Goal: Information Seeking & Learning: Learn about a topic

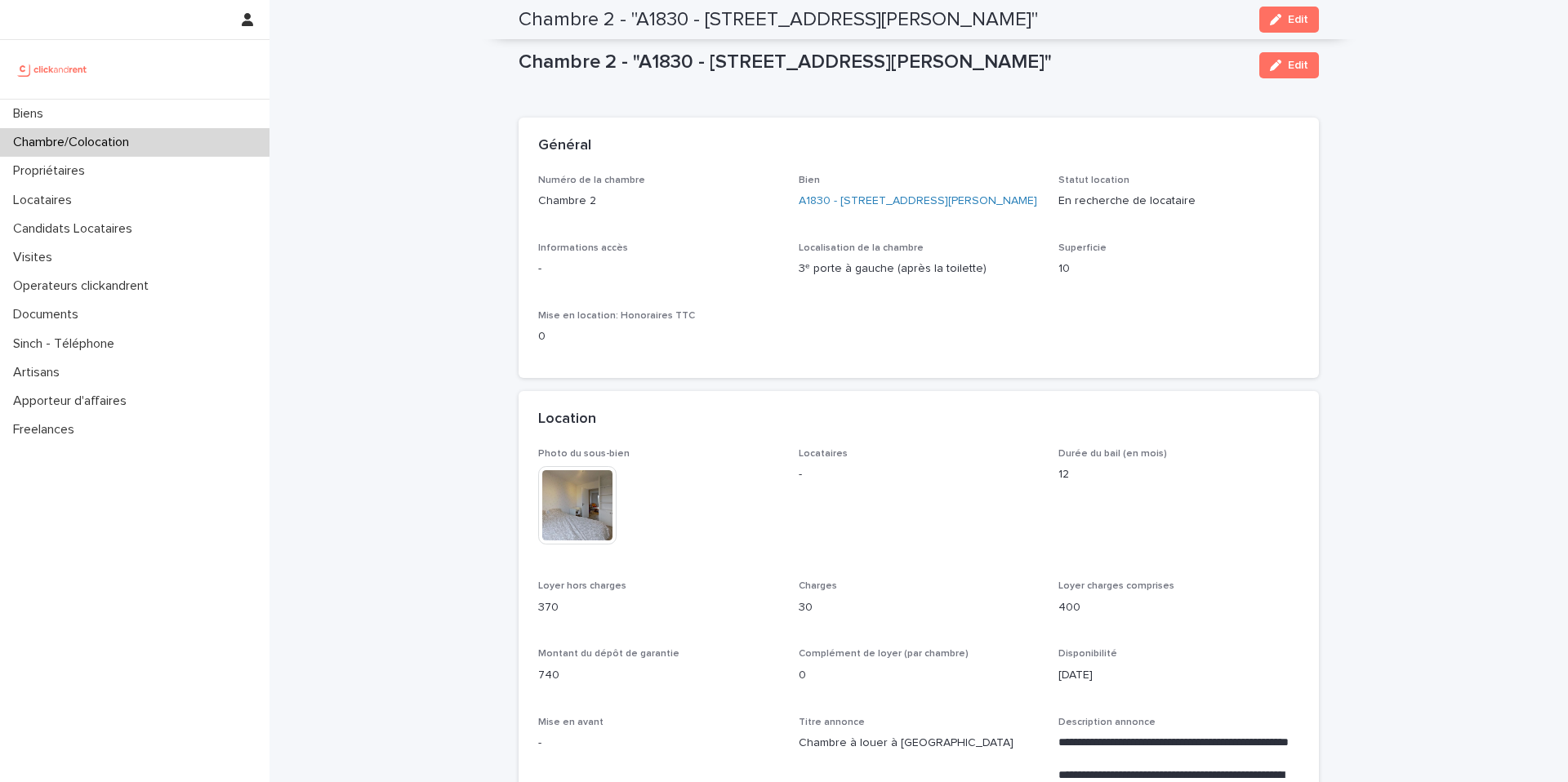
click at [150, 135] on div "Chambre/Colocation" at bounding box center [135, 142] width 270 height 28
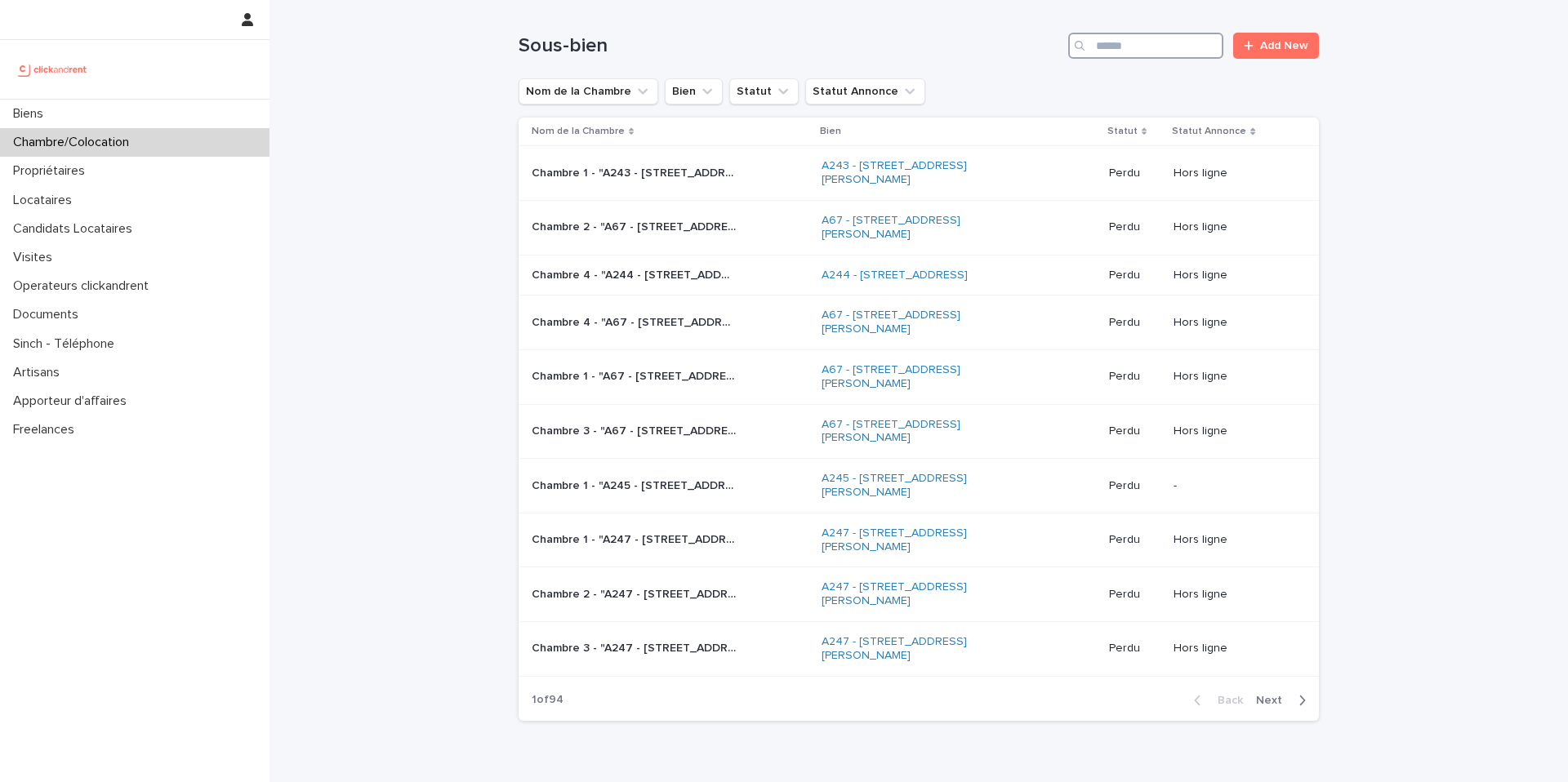
click at [1117, 47] on input "Search" at bounding box center [1146, 46] width 156 height 26
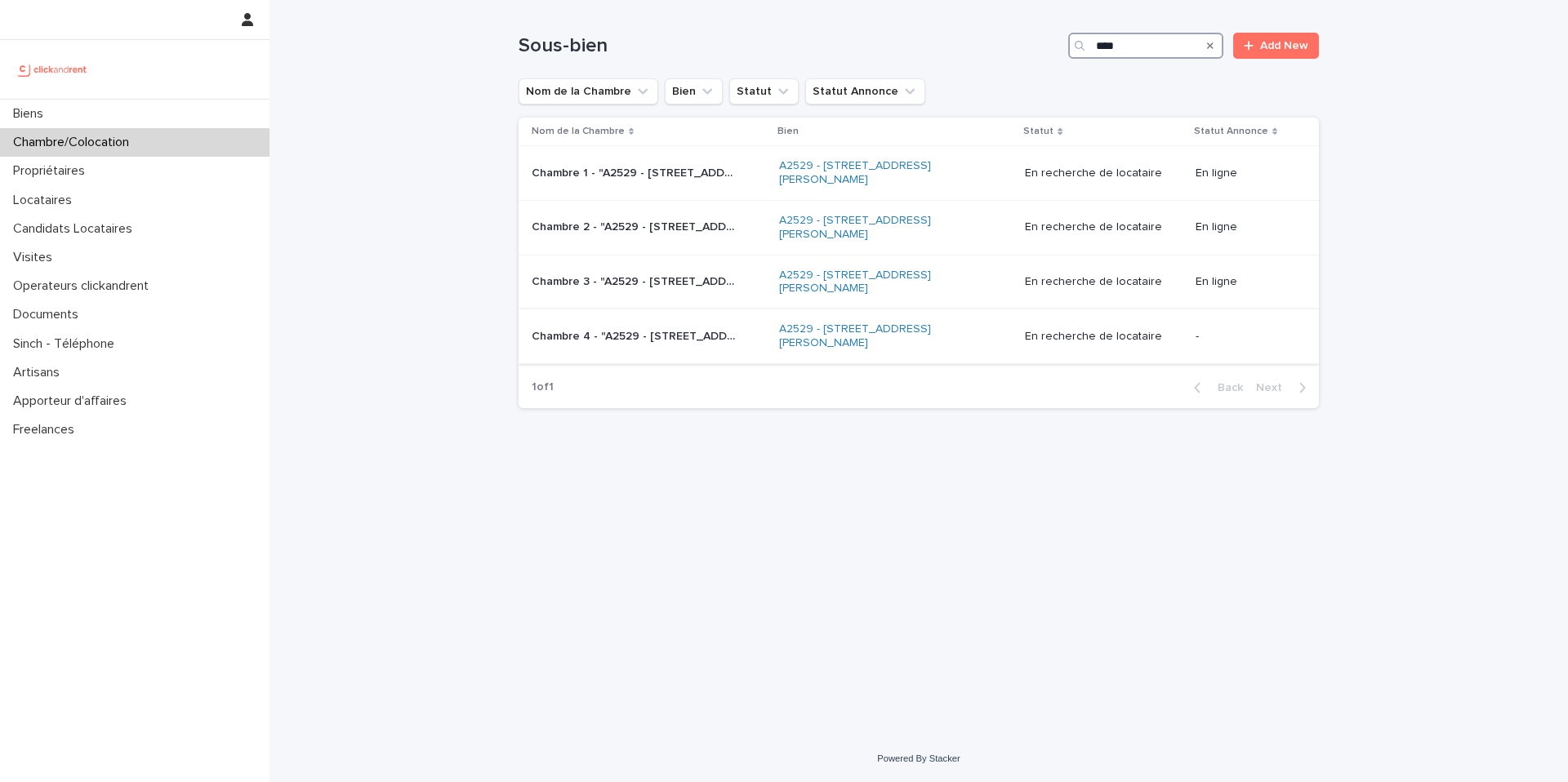
type input "****"
click at [730, 331] on p "Chambre 4 - "A2529 - [STREET_ADDRESS][PERSON_NAME]"" at bounding box center [635, 335] width 207 height 17
click at [730, 290] on div "Chambre 3 - "A2529 - [STREET_ADDRESS][PERSON_NAME] 95140" Chambre 3 - "A2529 - …" at bounding box center [649, 282] width 235 height 27
click at [680, 221] on p "Chambre 2 - "A2529 - [STREET_ADDRESS][PERSON_NAME]"" at bounding box center [635, 226] width 207 height 17
click at [729, 188] on td "Chambre 1 - "A2529 - [STREET_ADDRESS][PERSON_NAME] 95140" Chambre 1 - "A2529 - …" at bounding box center [646, 174] width 254 height 55
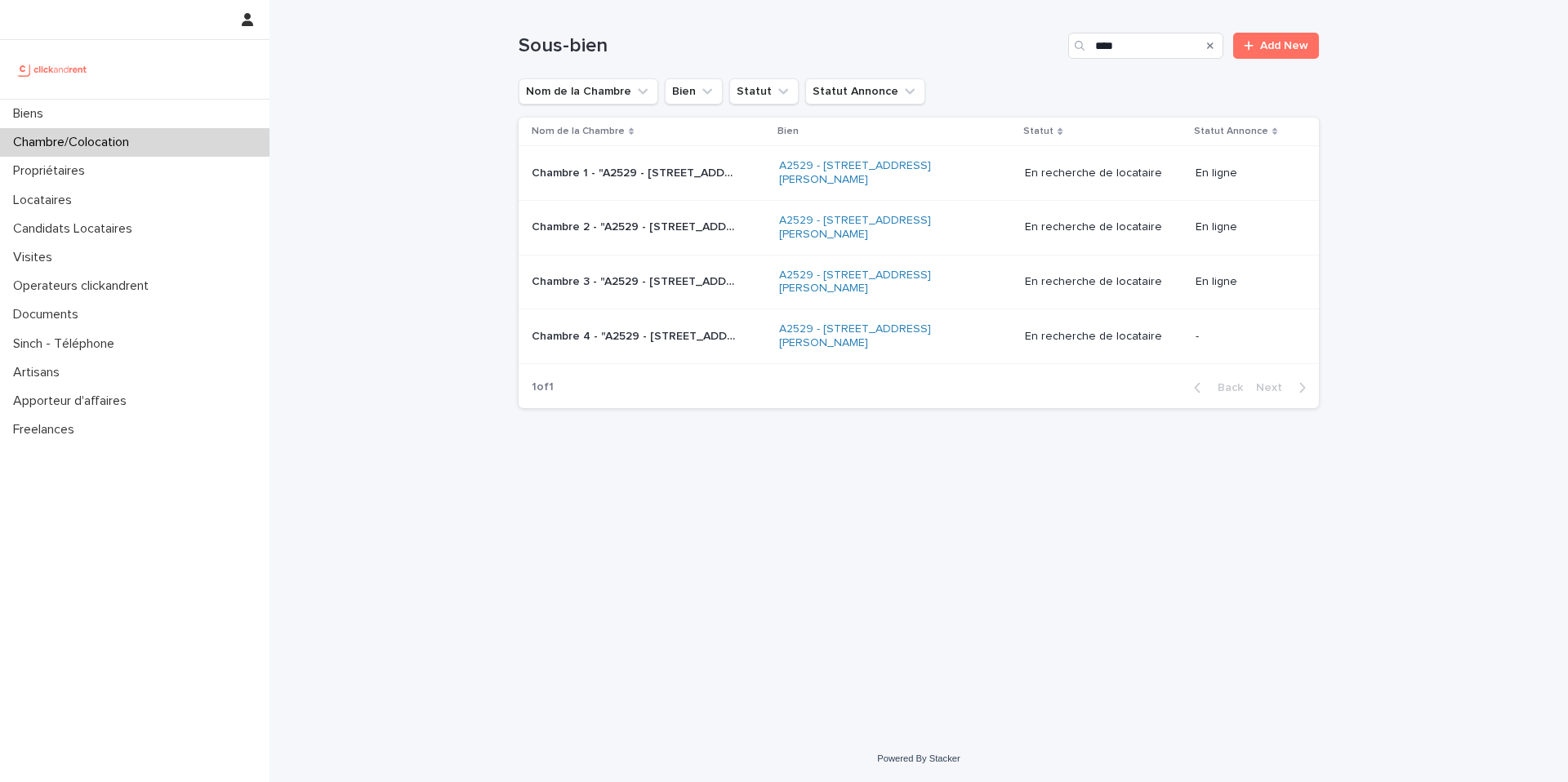
click at [716, 230] on p "Chambre 2 - "A2529 - [STREET_ADDRESS][PERSON_NAME]"" at bounding box center [635, 226] width 207 height 17
click at [680, 188] on td "Chambre 1 - "A2529 - [STREET_ADDRESS][PERSON_NAME] 95140" Chambre 1 - "A2529 - …" at bounding box center [646, 174] width 254 height 55
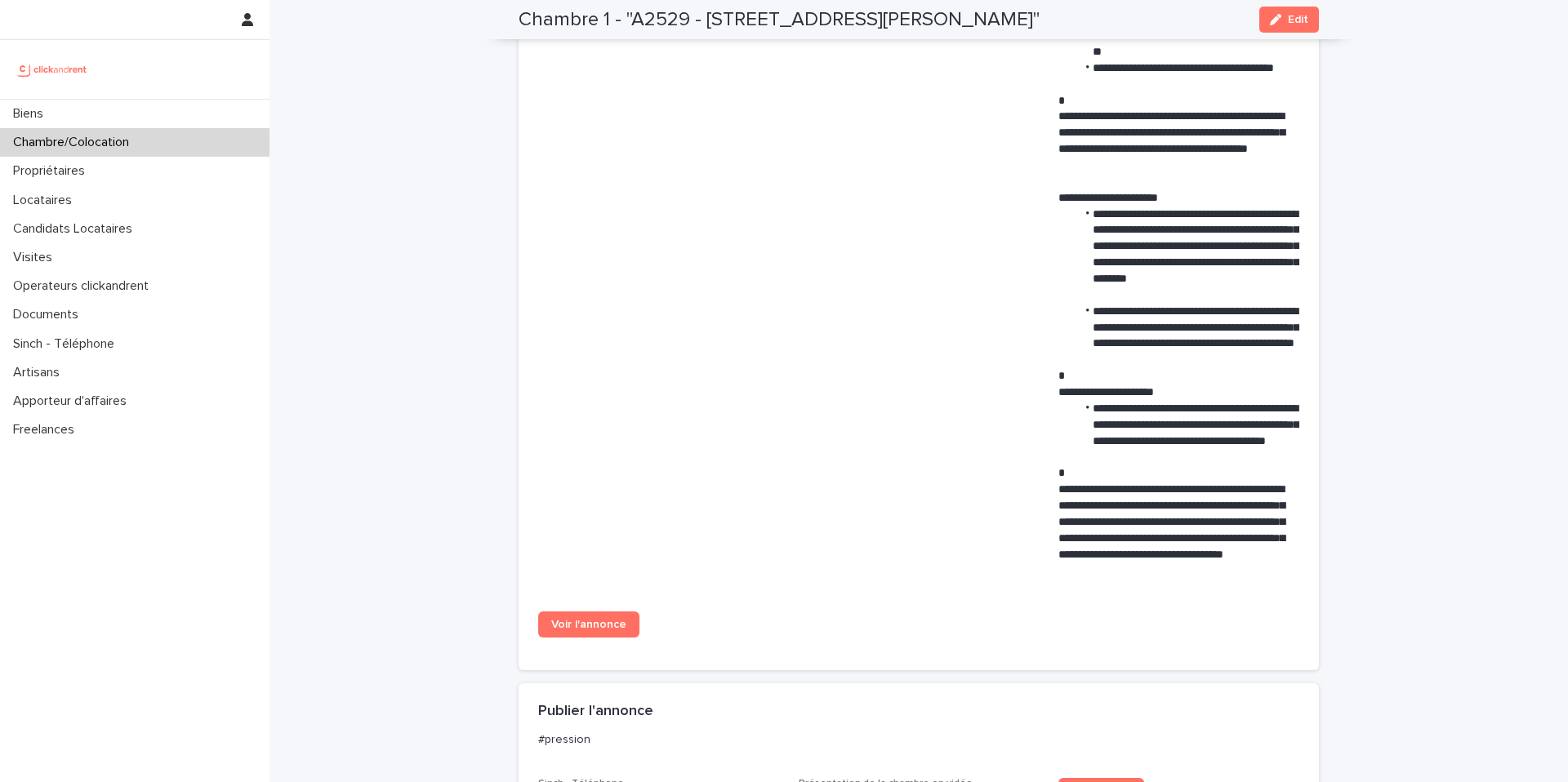
scroll to position [960, 0]
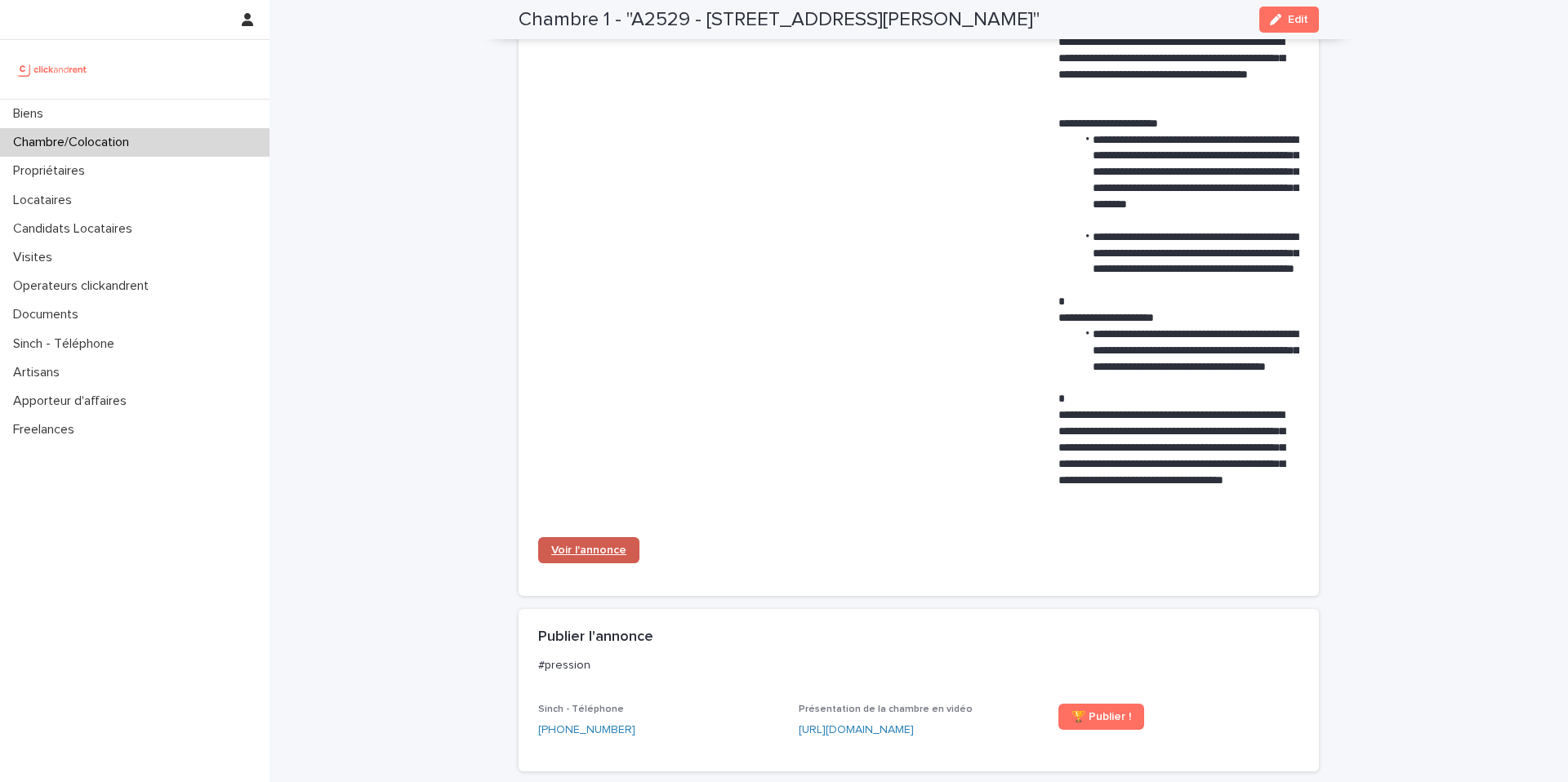
click at [598, 563] on link "Voir l'annonce" at bounding box center [589, 550] width 101 height 26
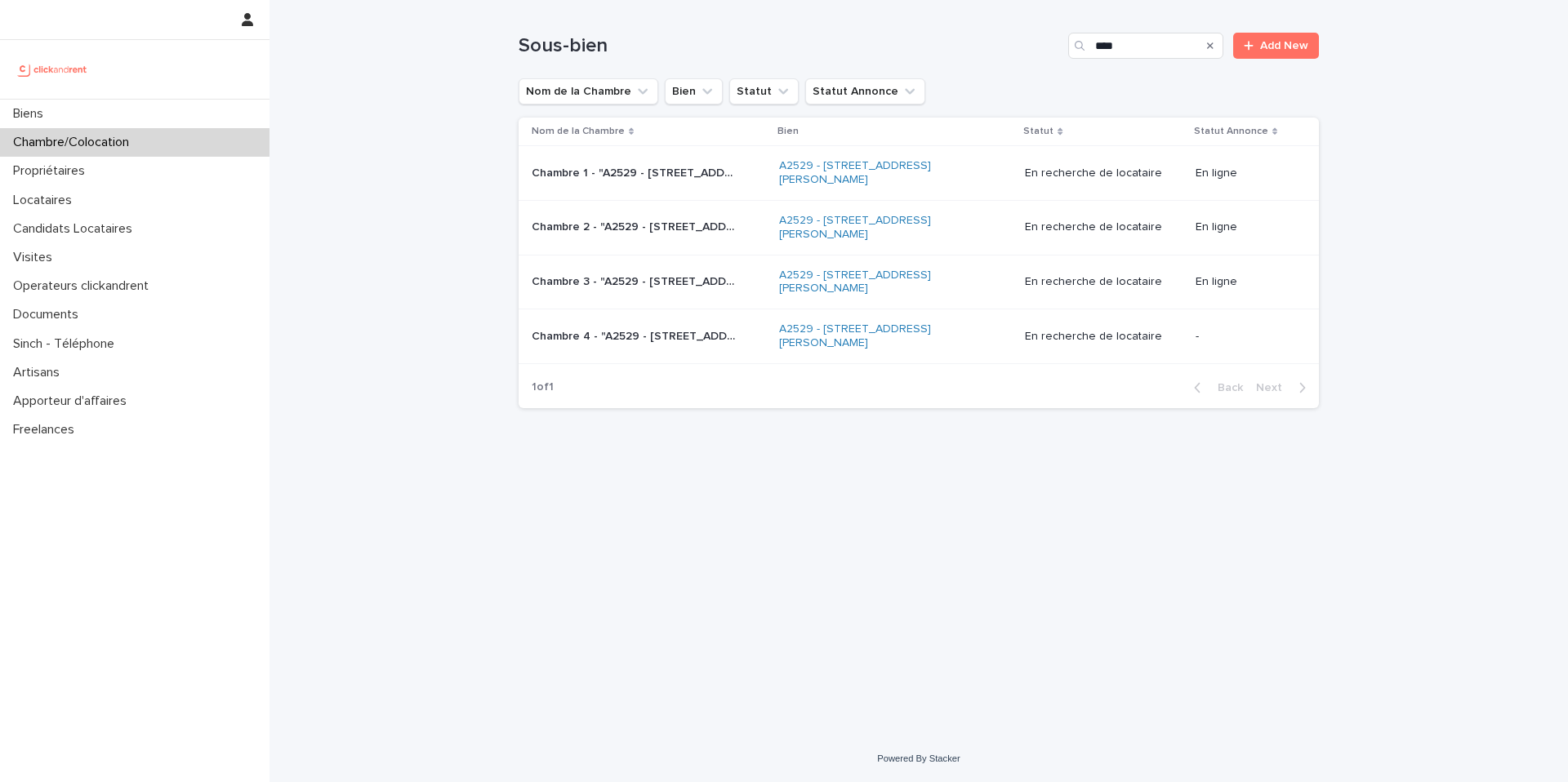
click at [658, 229] on p "Chambre 2 - "A2529 - [STREET_ADDRESS][PERSON_NAME]"" at bounding box center [635, 226] width 207 height 17
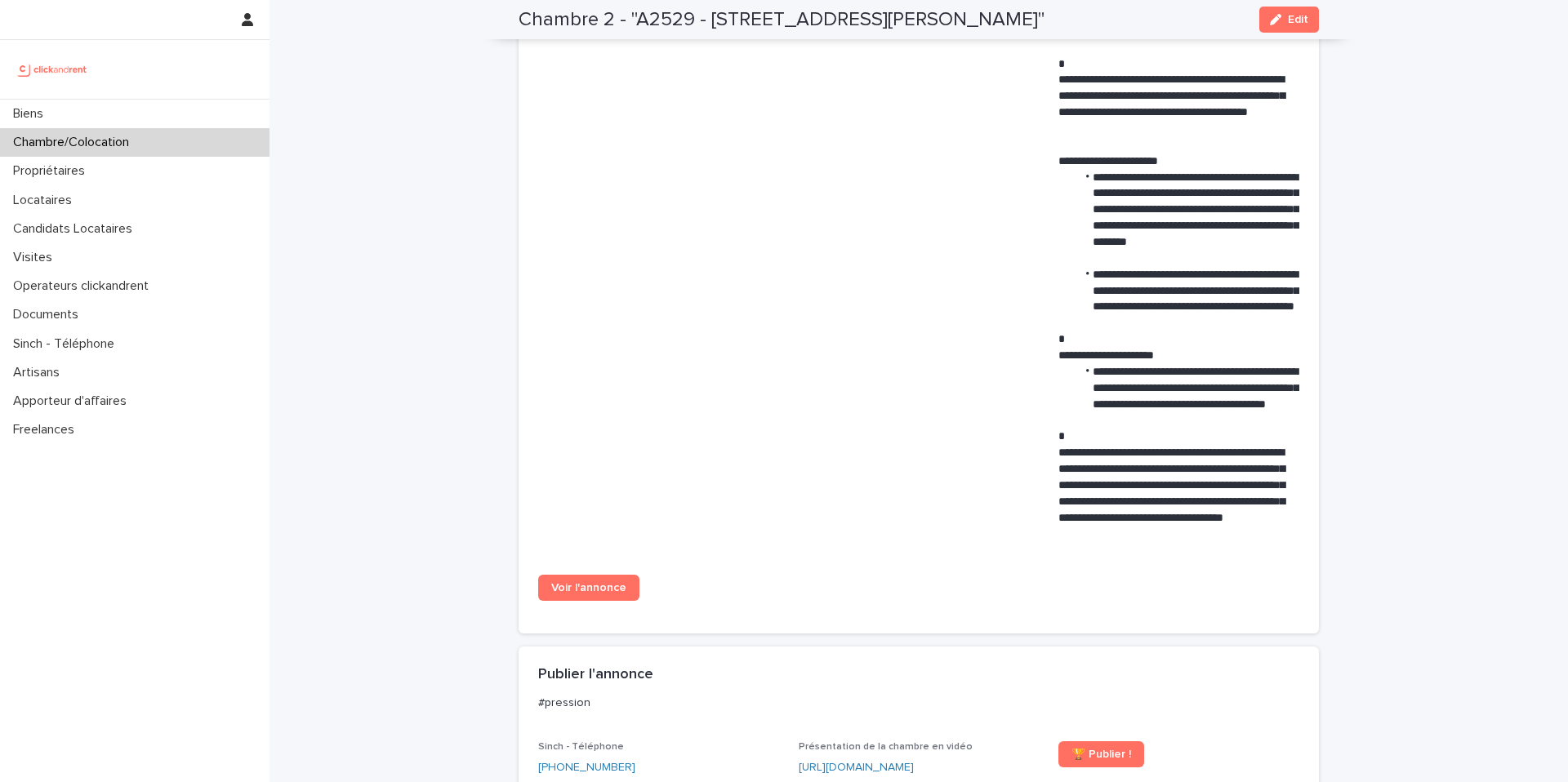
scroll to position [945, 0]
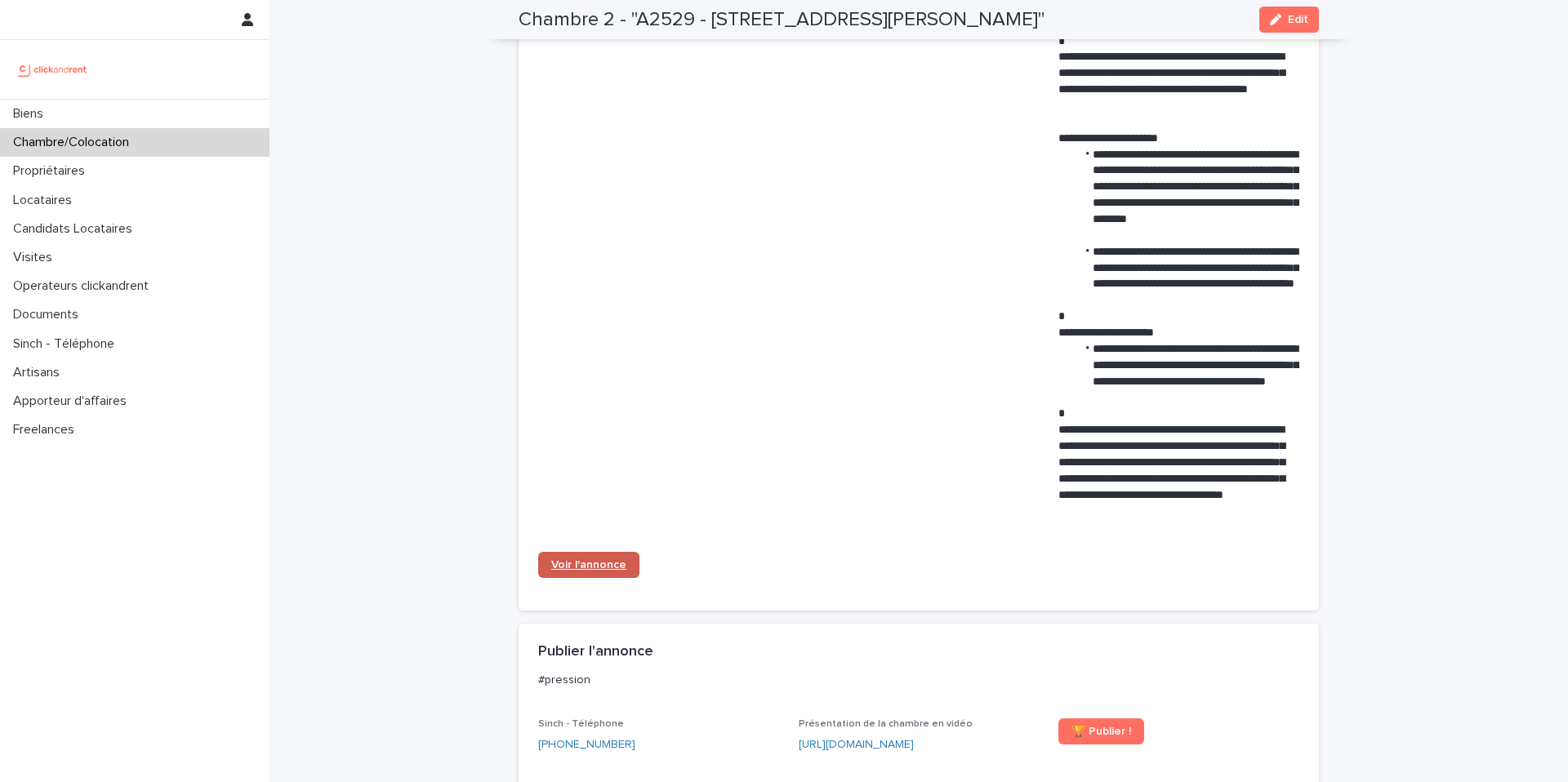
click at [585, 570] on span "Voir l'annonce" at bounding box center [588, 565] width 75 height 11
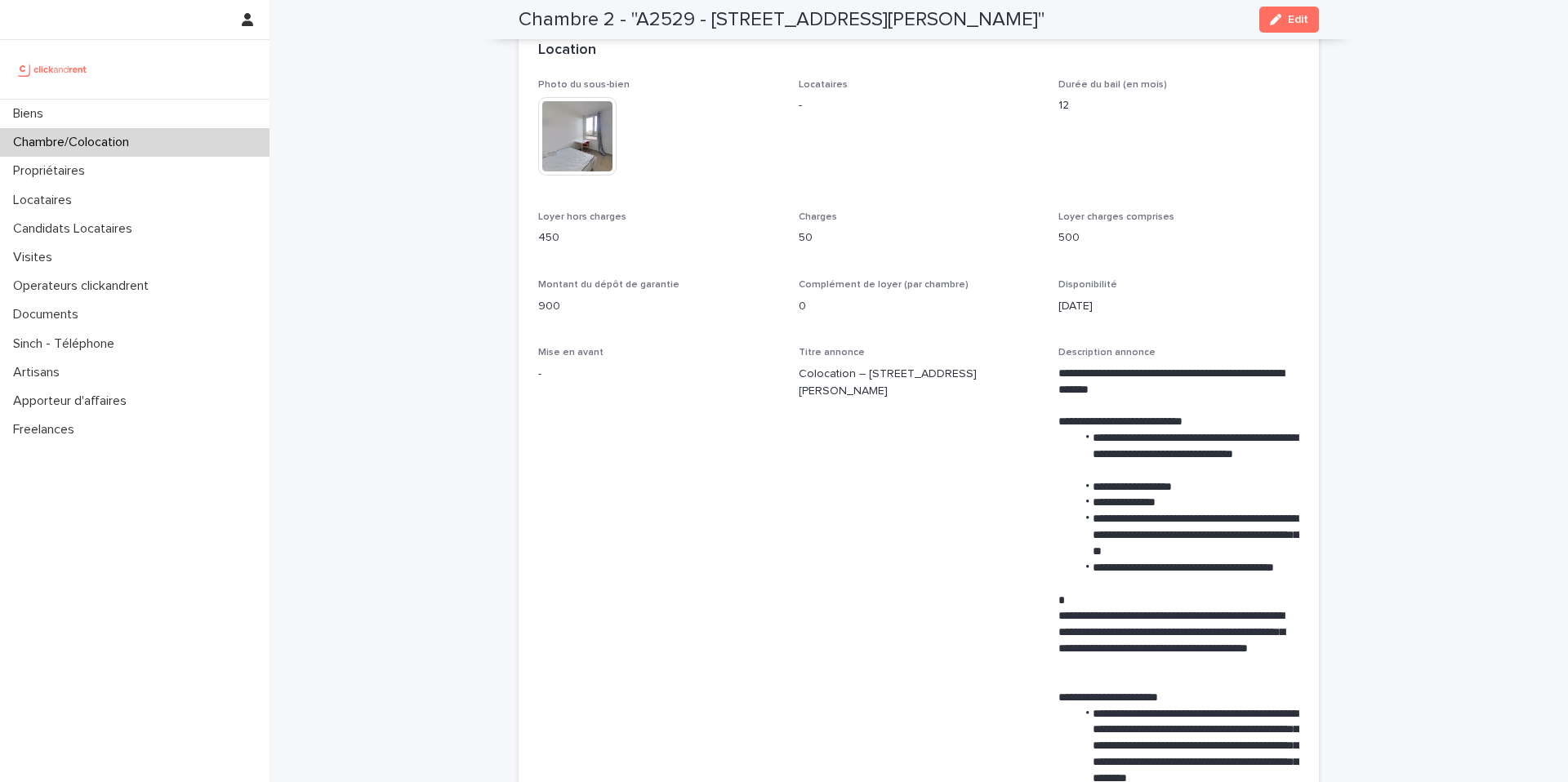
scroll to position [383, 0]
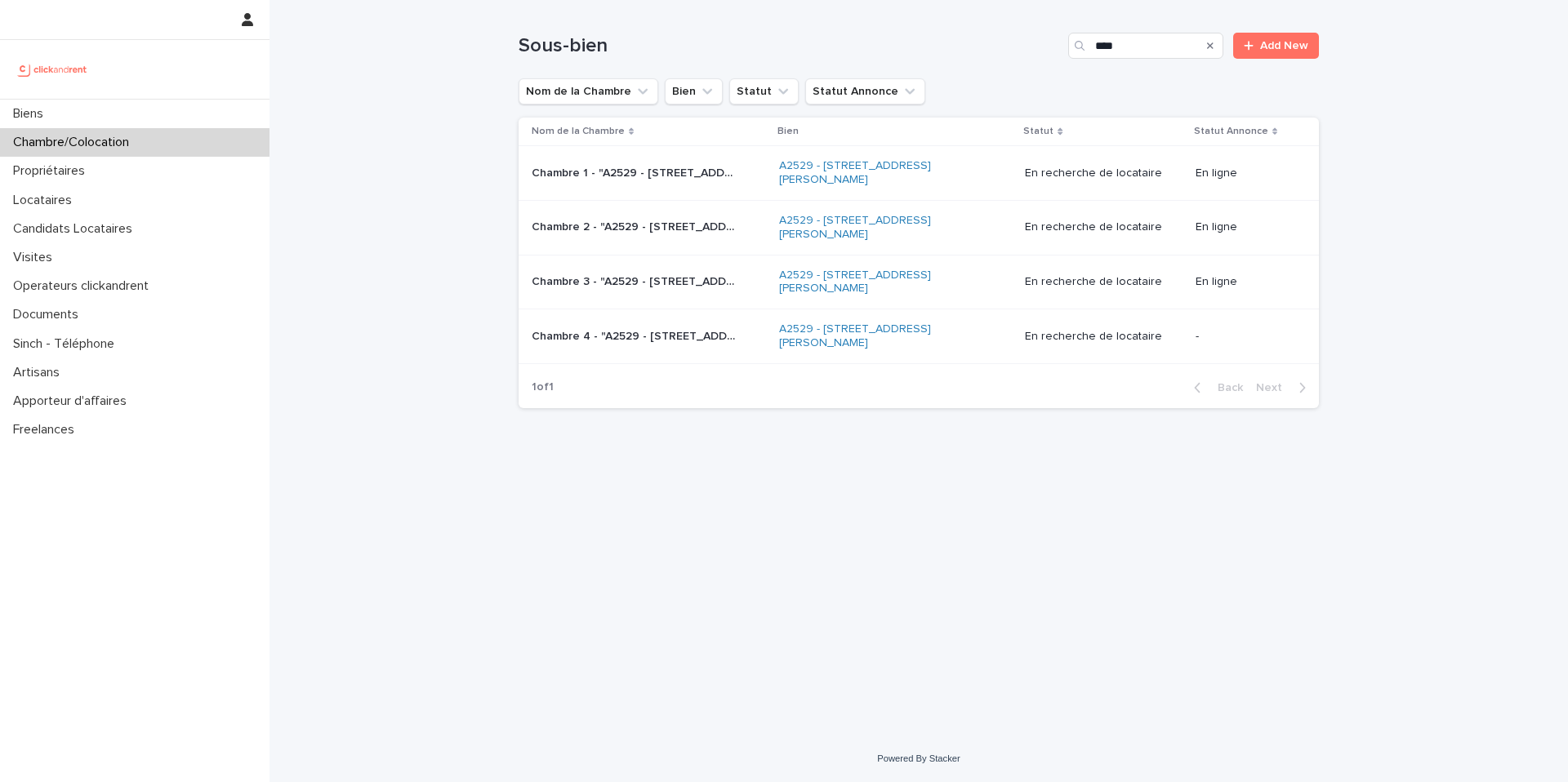
click at [711, 278] on p "Chambre 3 - "A2529 - [STREET_ADDRESS][PERSON_NAME]"" at bounding box center [635, 280] width 207 height 17
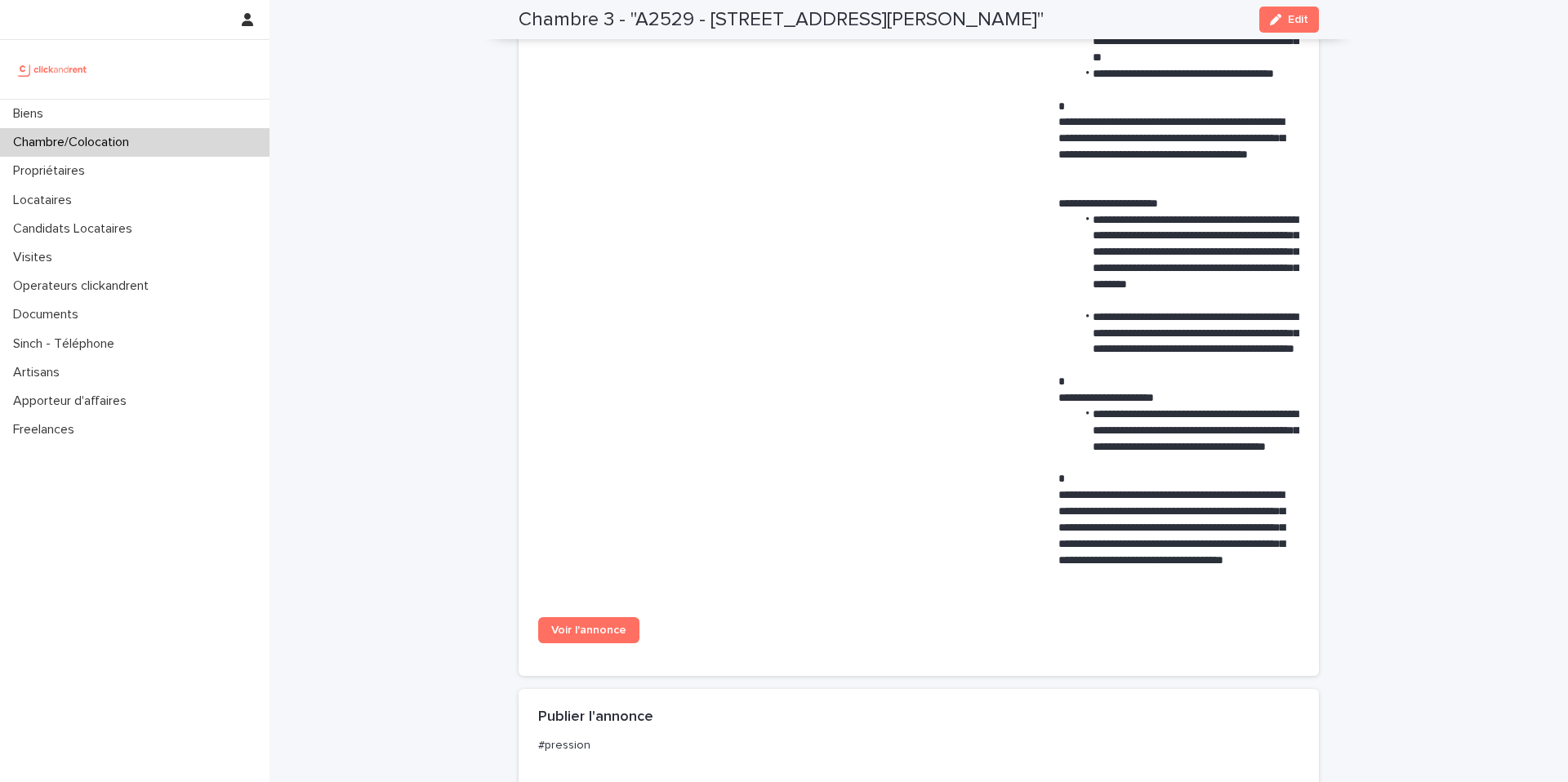
scroll to position [925, 0]
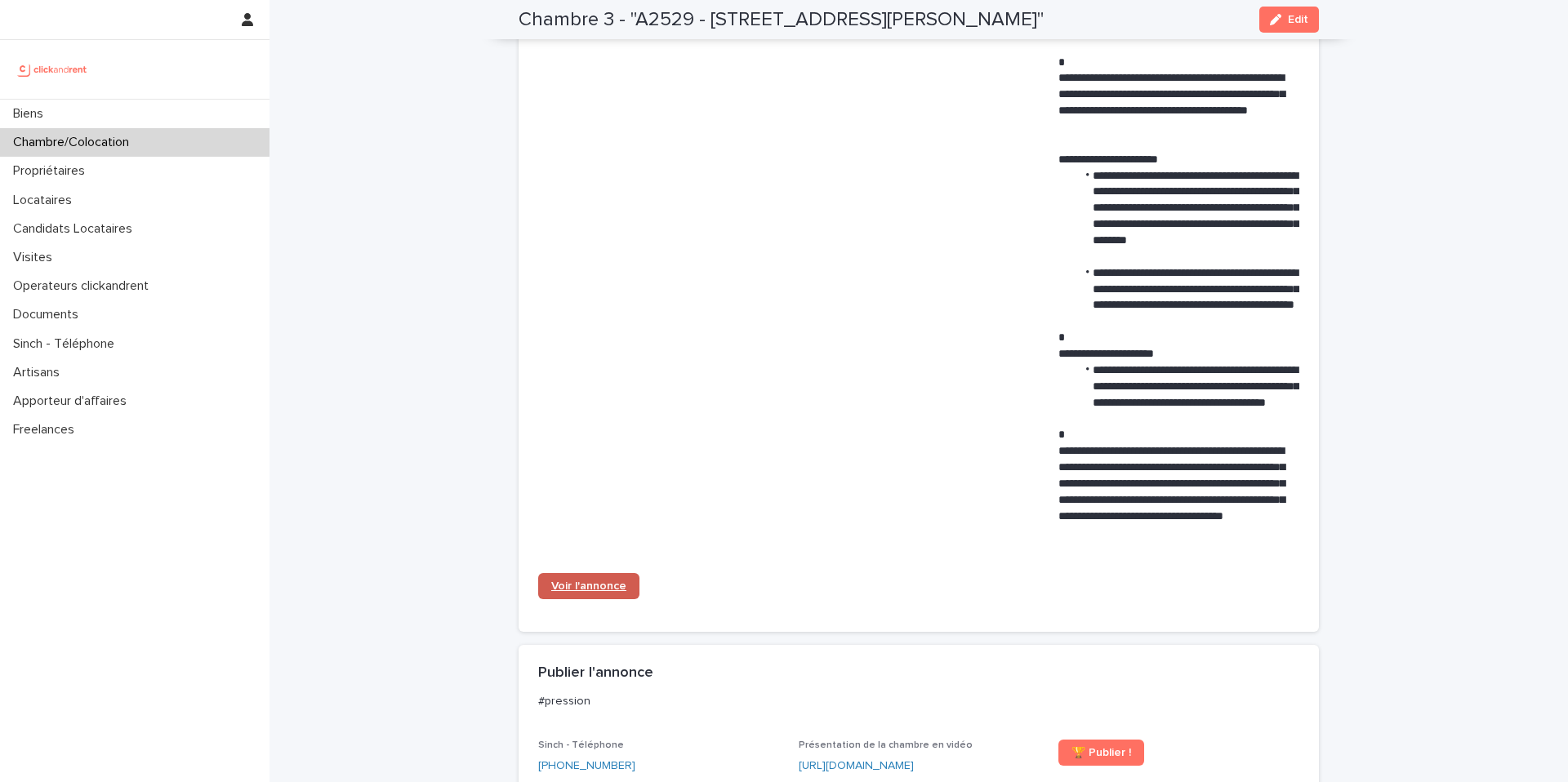
click at [584, 590] on span "Voir l'annonce" at bounding box center [588, 586] width 75 height 11
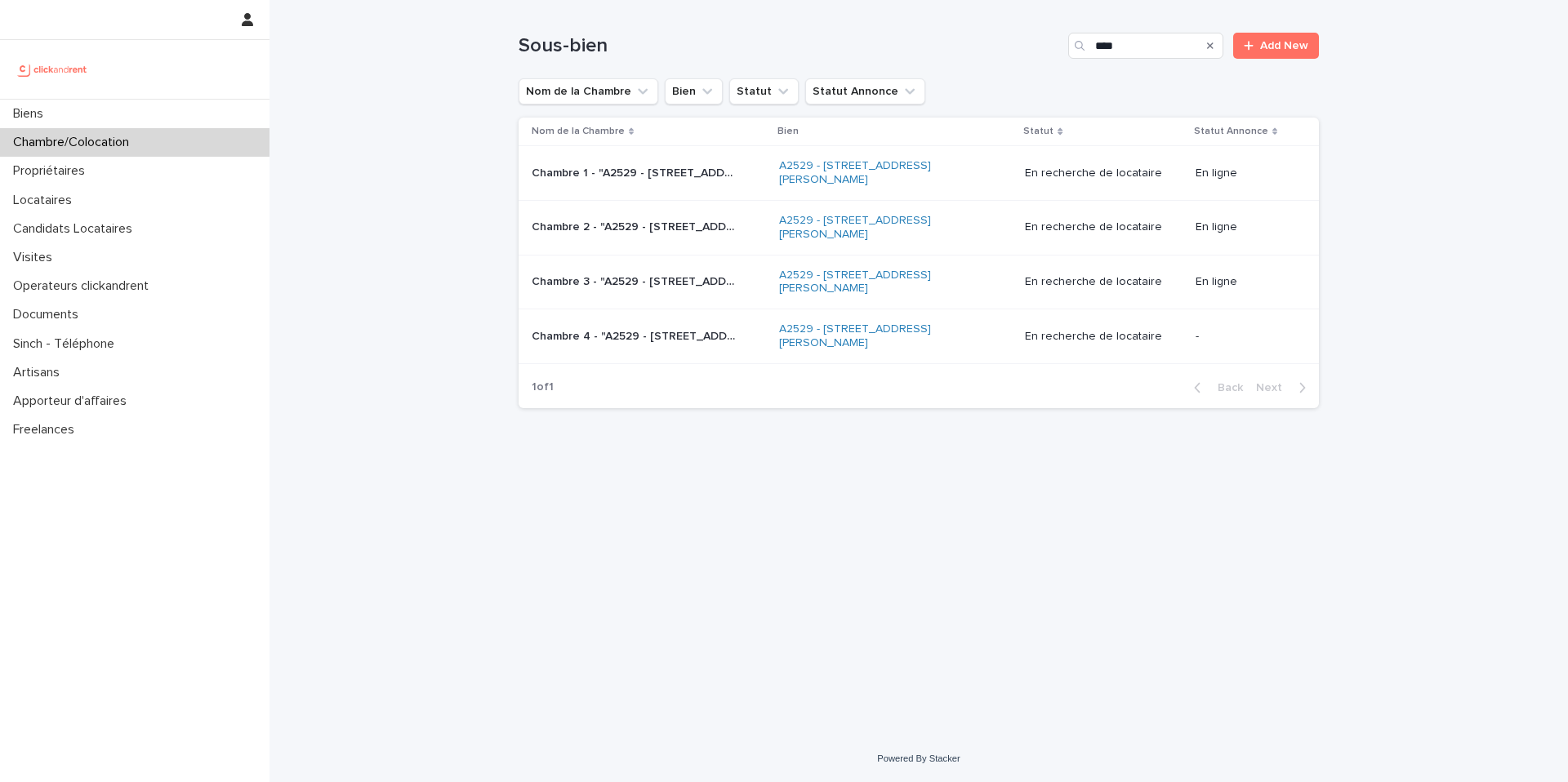
click at [680, 226] on p "Chambre 2 - "A2529 - [STREET_ADDRESS][PERSON_NAME]"" at bounding box center [635, 226] width 207 height 17
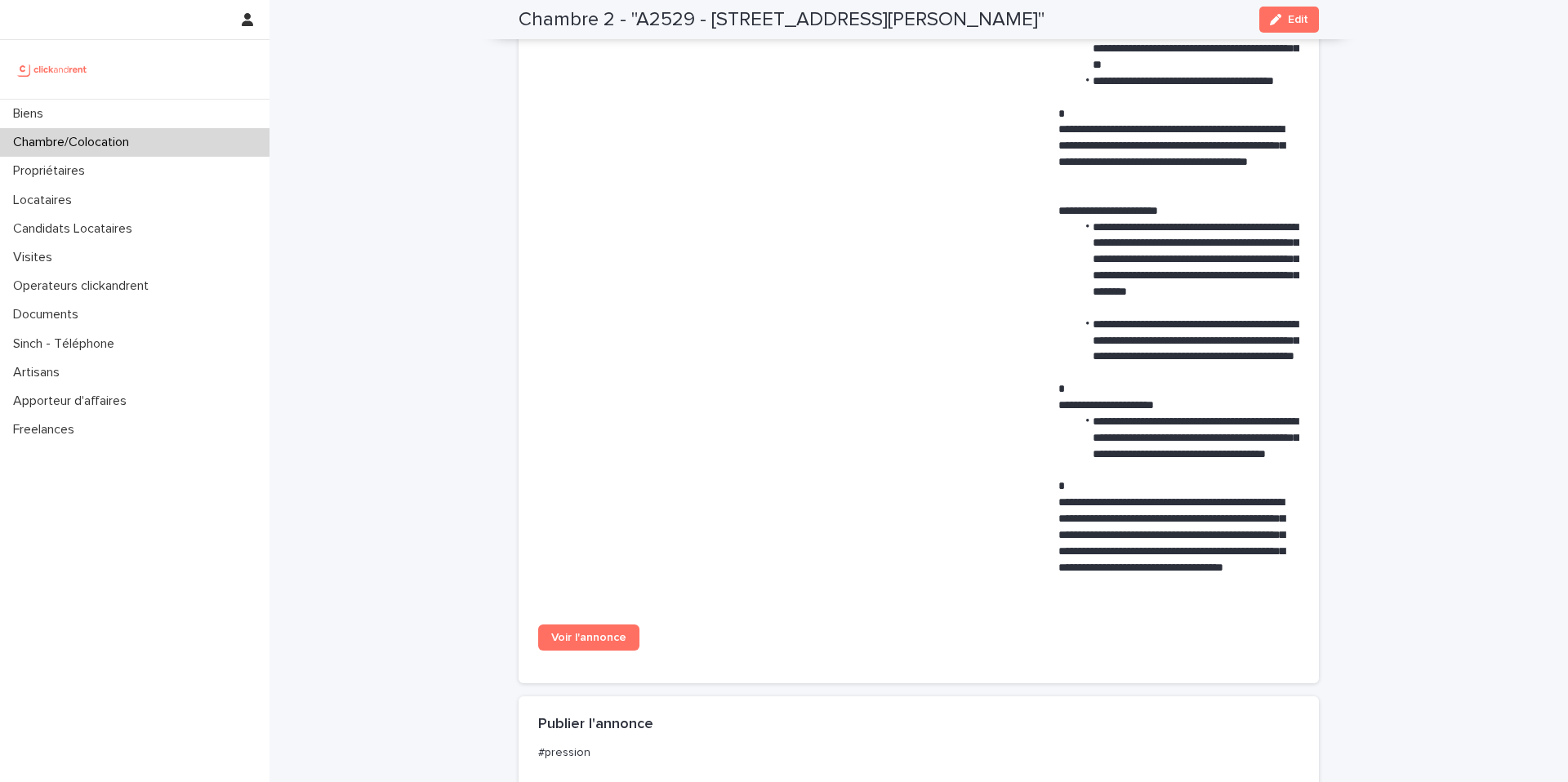
scroll to position [889, 0]
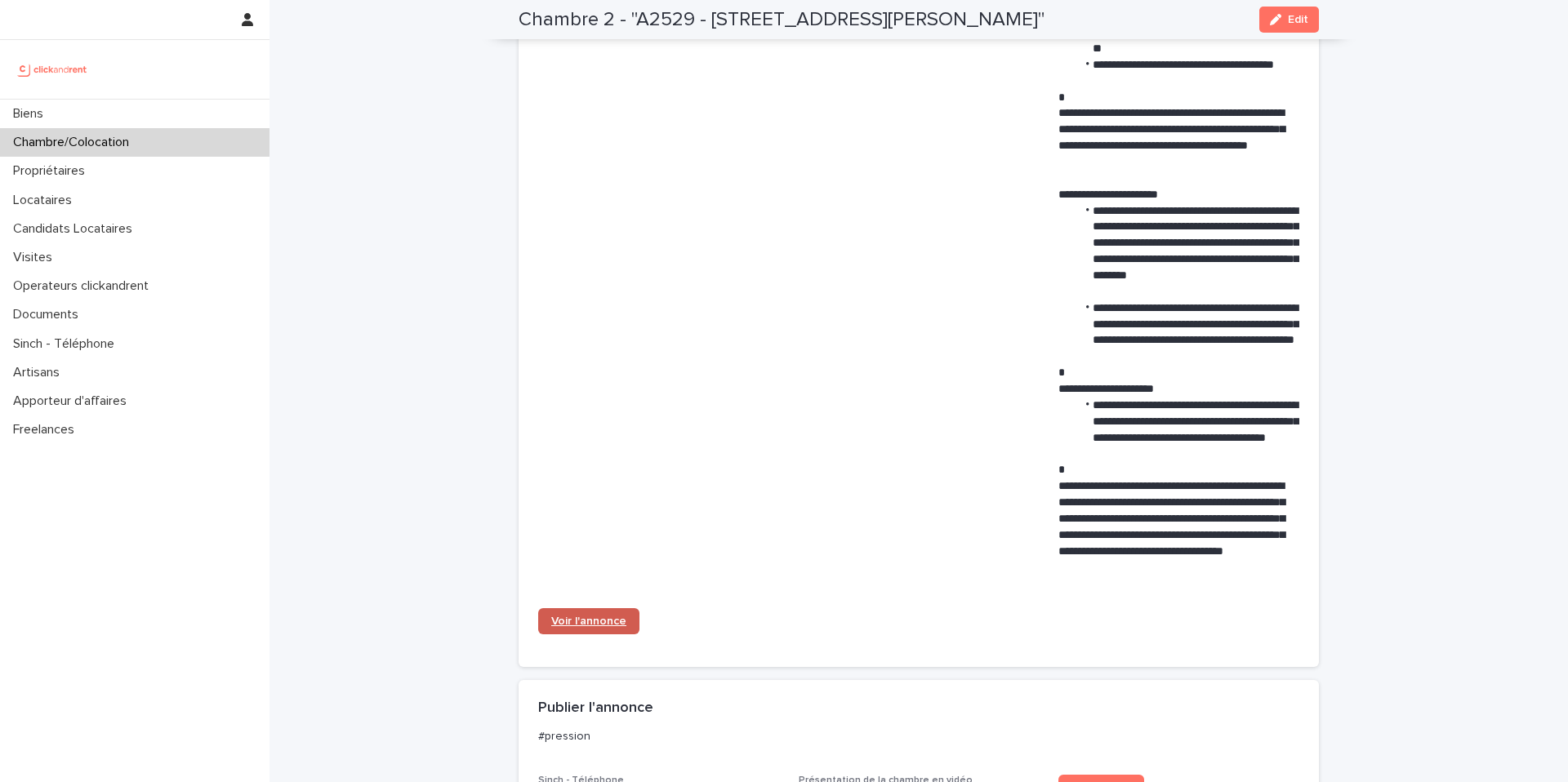
click at [582, 628] on link "Voir l'annonce" at bounding box center [589, 621] width 101 height 26
